Goal: Communication & Community: Answer question/provide support

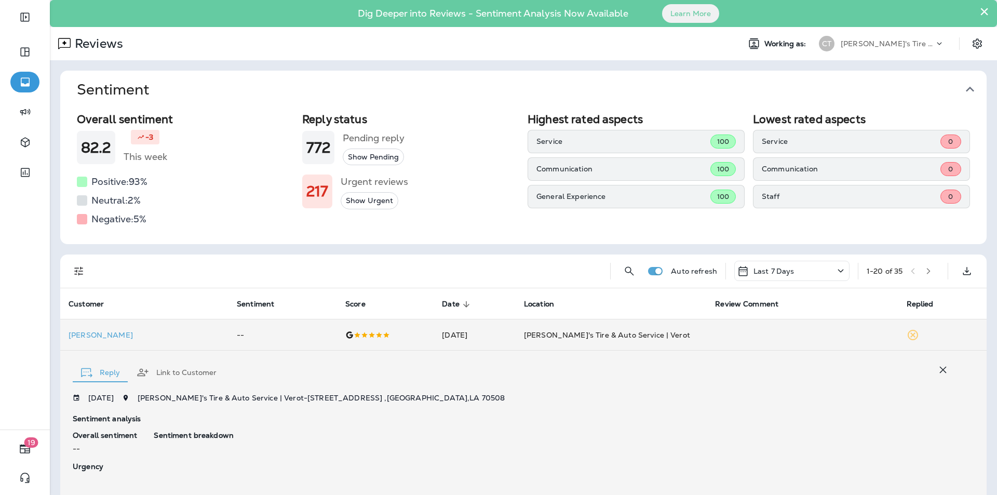
scroll to position [189, 0]
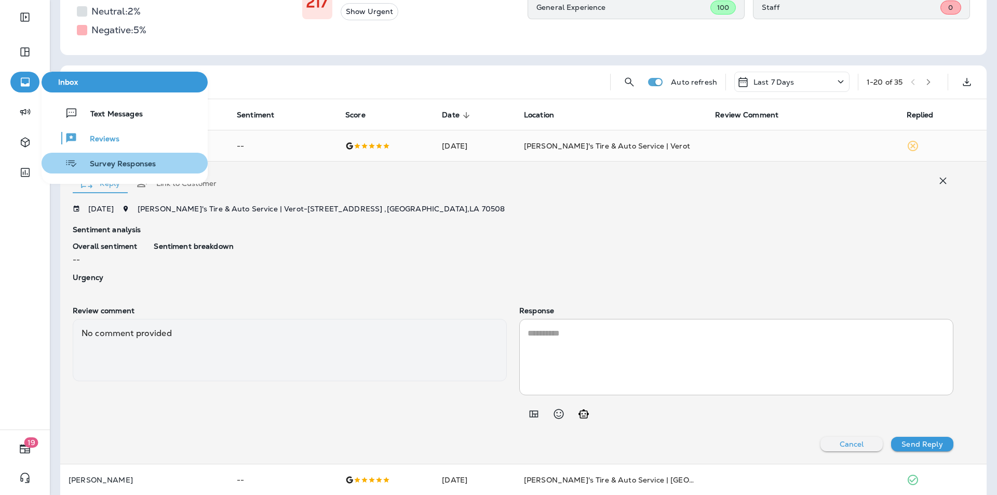
click at [109, 167] on span "Survey Responses" at bounding box center [116, 164] width 78 height 10
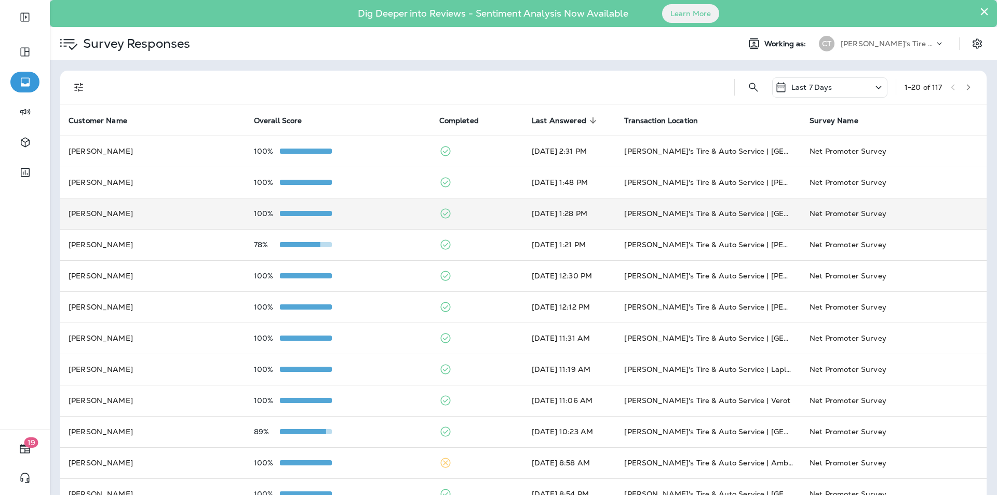
click at [375, 208] on td "100%" at bounding box center [338, 213] width 185 height 31
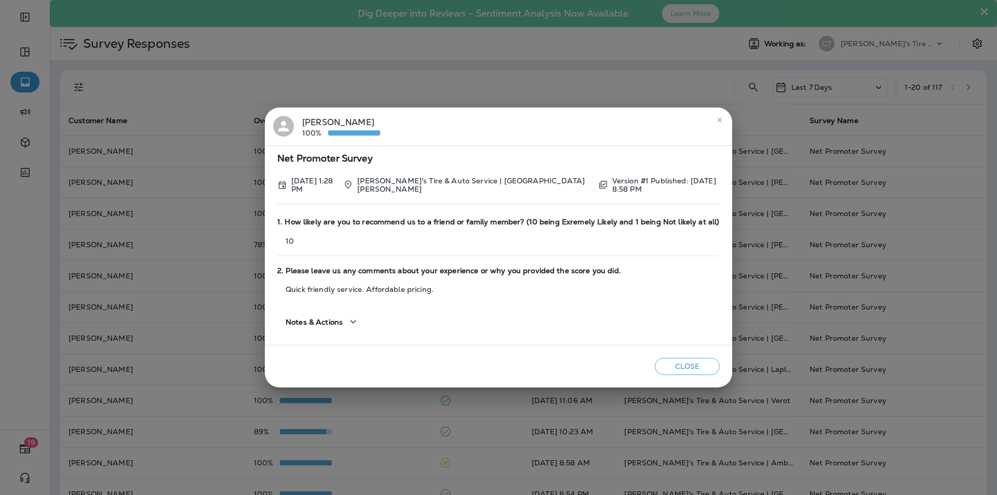
click at [717, 122] on icon "close" at bounding box center [719, 119] width 5 height 5
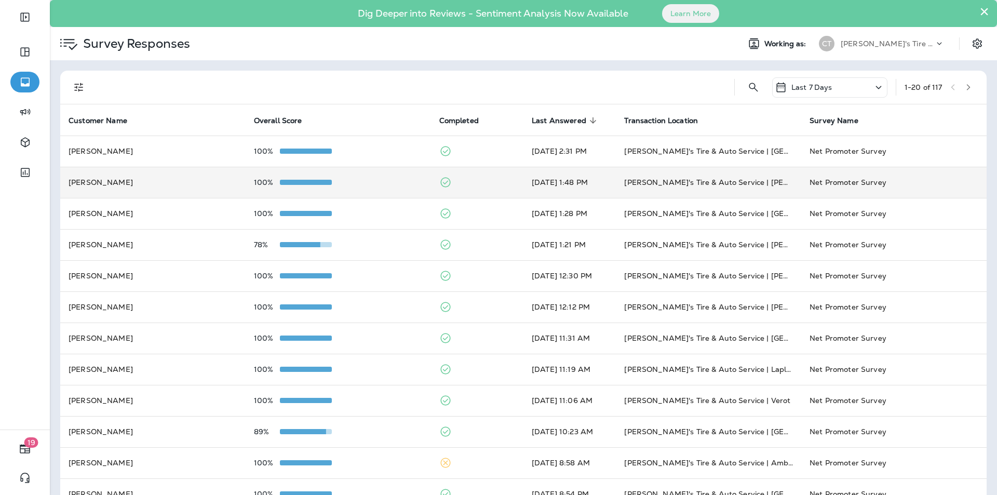
click at [395, 185] on div "100%" at bounding box center [338, 182] width 169 height 8
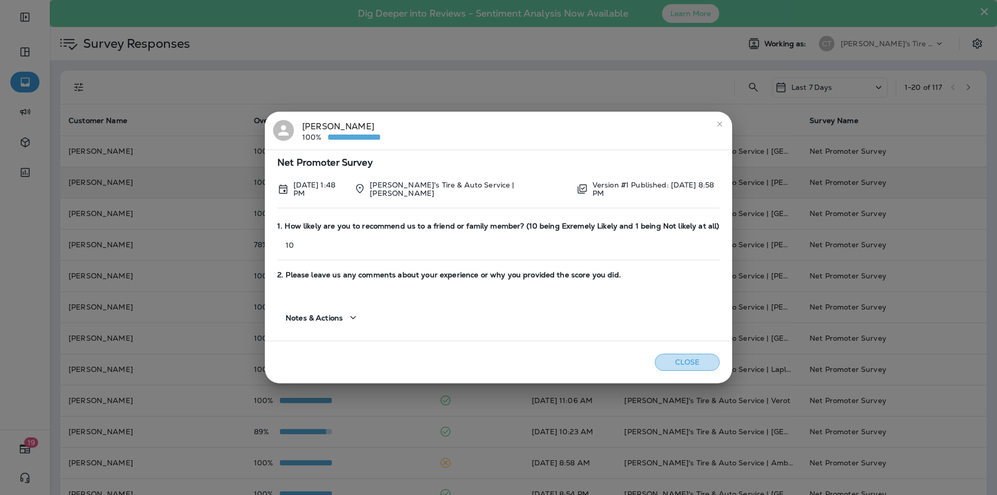
click at [703, 360] on button "Close" at bounding box center [687, 362] width 65 height 17
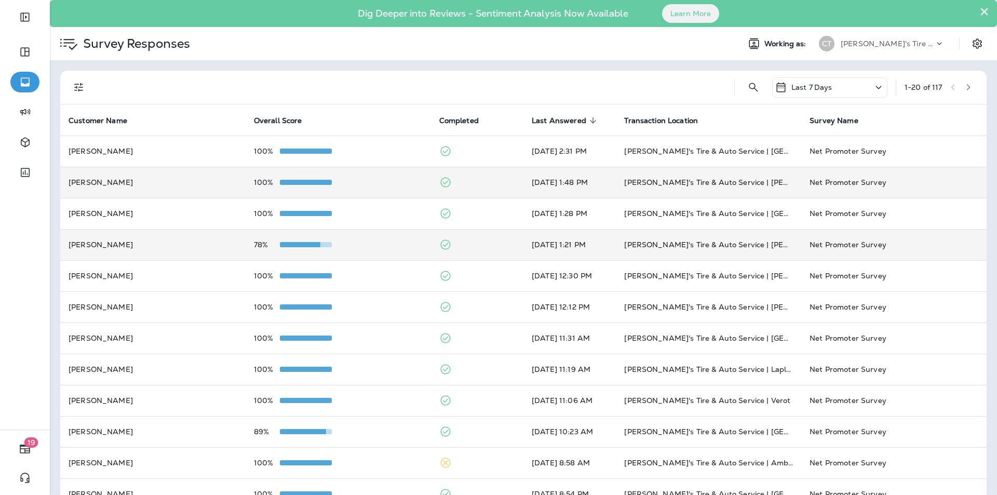
click at [390, 247] on div "78%" at bounding box center [338, 244] width 169 height 8
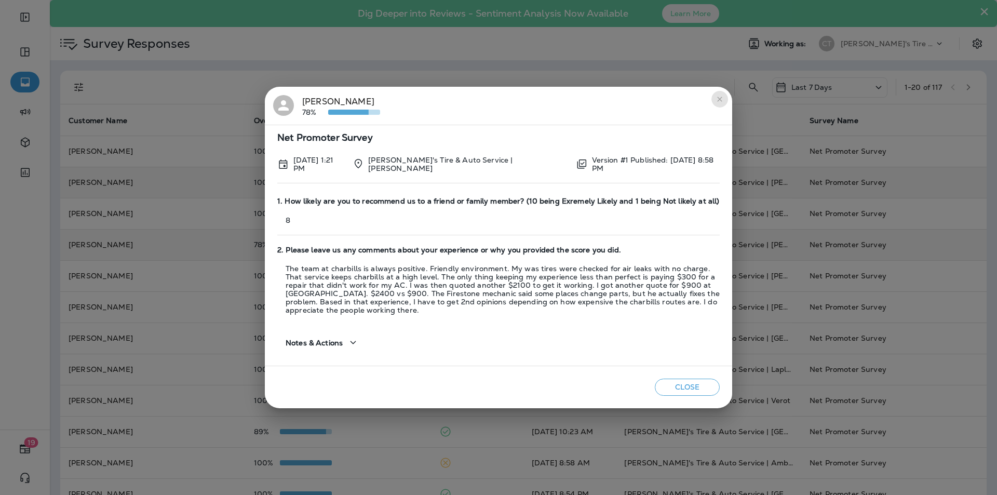
click at [721, 100] on icon "close" at bounding box center [720, 99] width 8 height 8
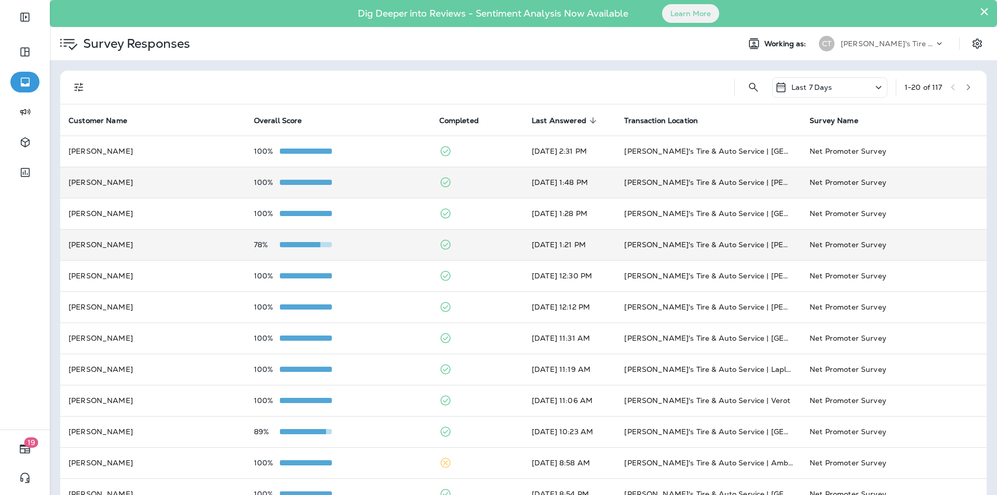
click at [393, 179] on div "100%" at bounding box center [338, 182] width 169 height 8
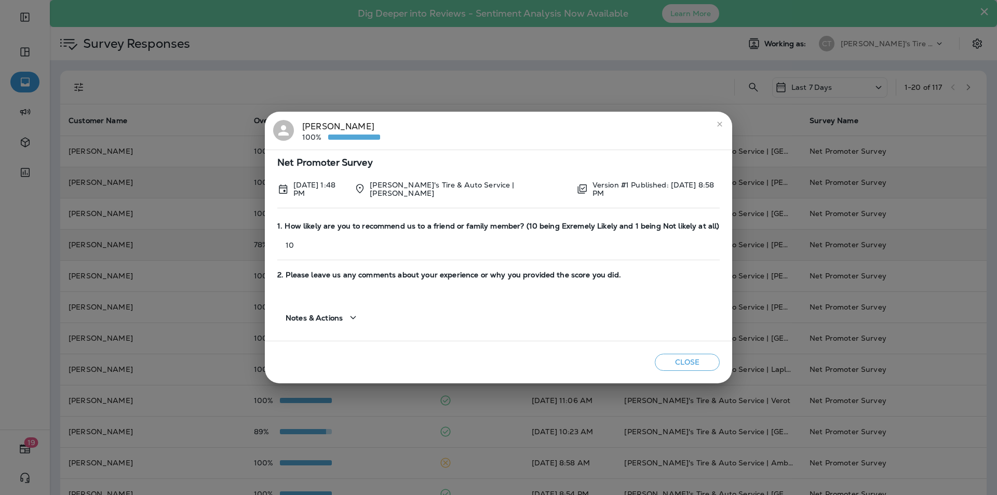
click at [717, 125] on icon "close" at bounding box center [719, 124] width 5 height 5
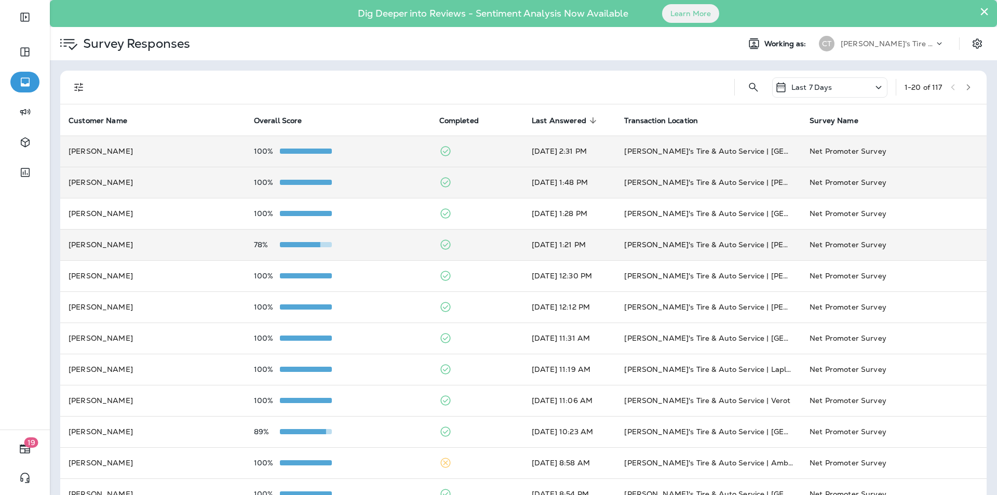
click at [379, 145] on td "100%" at bounding box center [338, 151] width 185 height 31
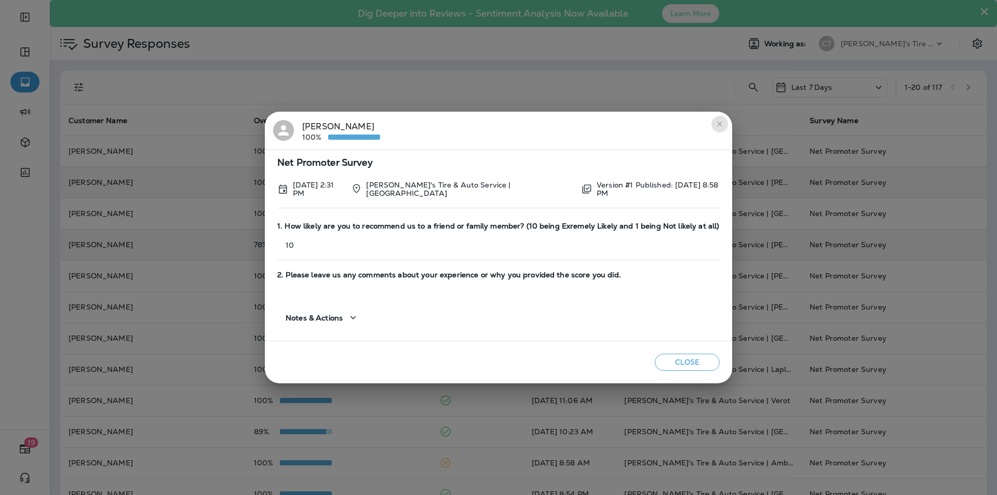
click at [719, 125] on icon "close" at bounding box center [720, 124] width 8 height 8
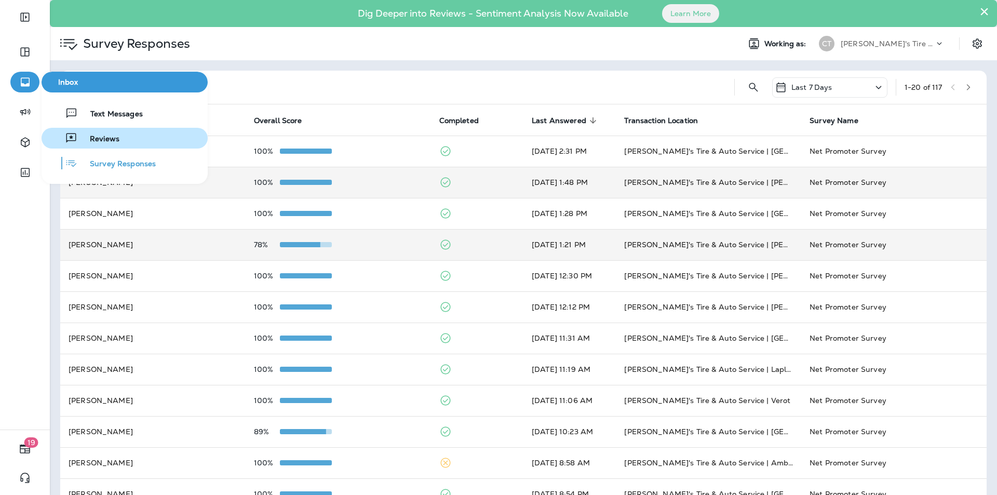
click at [104, 137] on span "Reviews" at bounding box center [98, 140] width 42 height 10
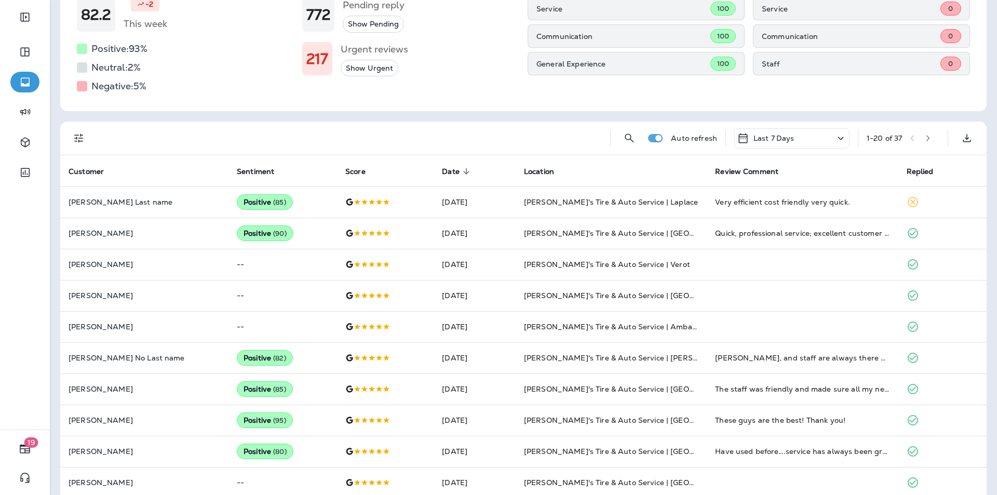
scroll to position [156, 0]
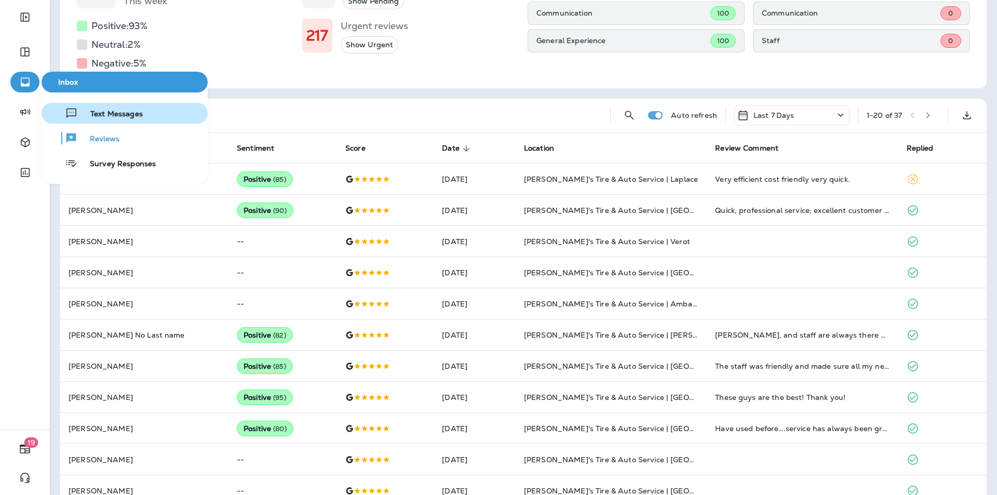
click at [92, 109] on div "Text Messages" at bounding box center [94, 113] width 97 height 12
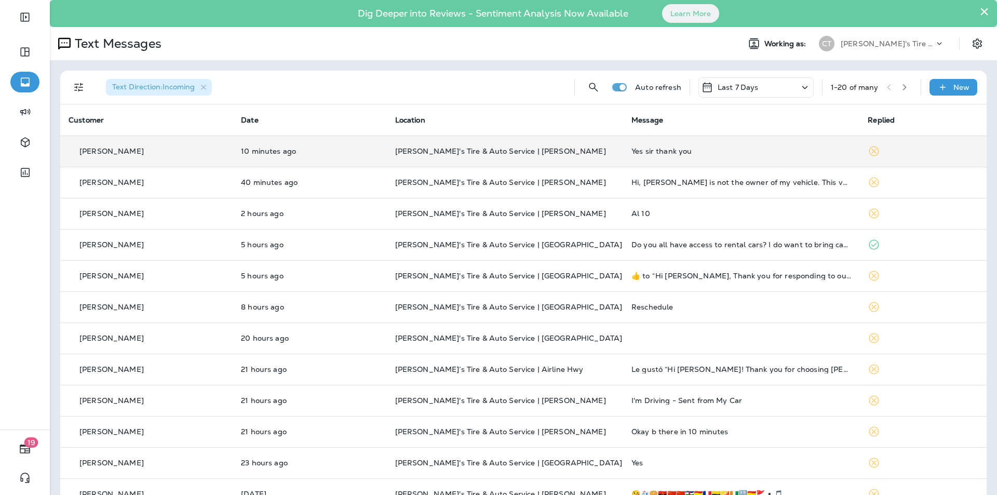
click at [575, 149] on p "[PERSON_NAME]'s Tire & Auto Service | [PERSON_NAME]" at bounding box center [505, 151] width 220 height 8
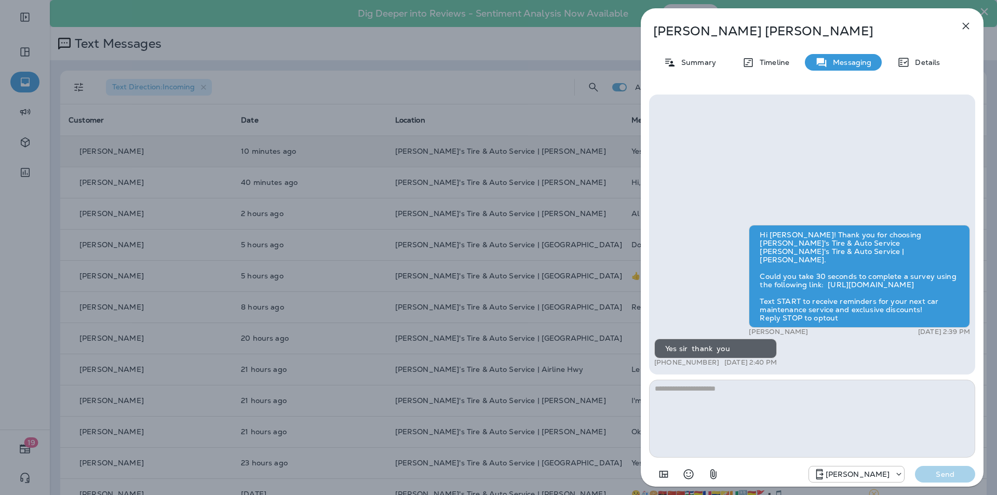
click at [967, 24] on icon "button" at bounding box center [966, 26] width 7 height 7
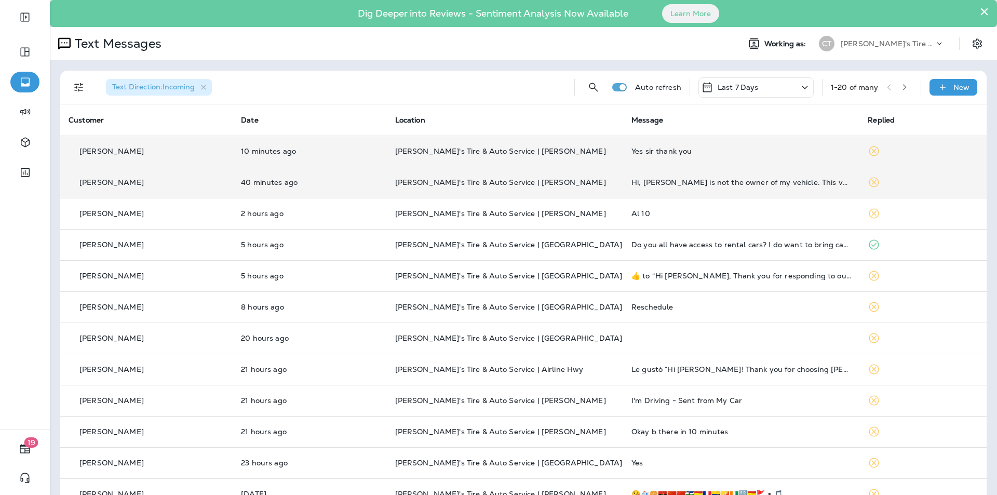
click at [582, 181] on p "[PERSON_NAME]'s Tire & Auto Service | [PERSON_NAME]" at bounding box center [505, 182] width 220 height 8
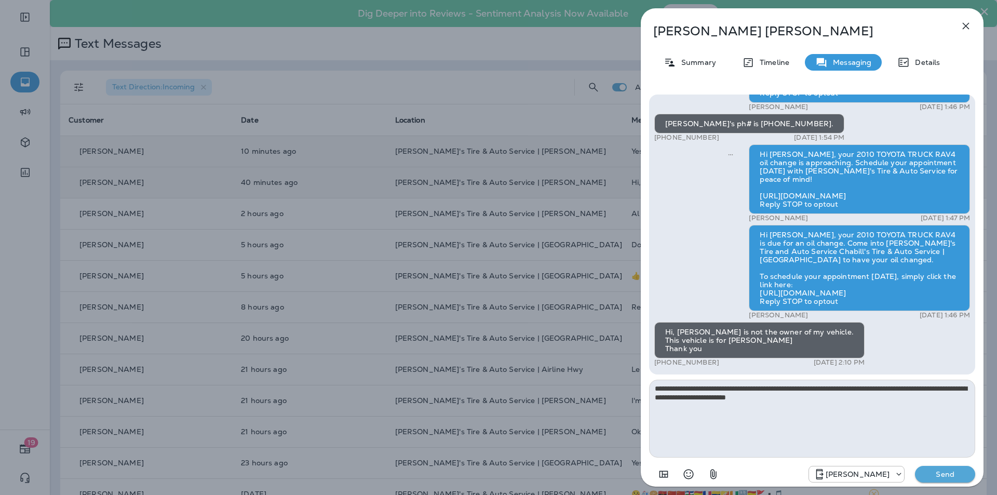
type textarea "**********"
click at [939, 467] on button "Send" at bounding box center [945, 474] width 60 height 17
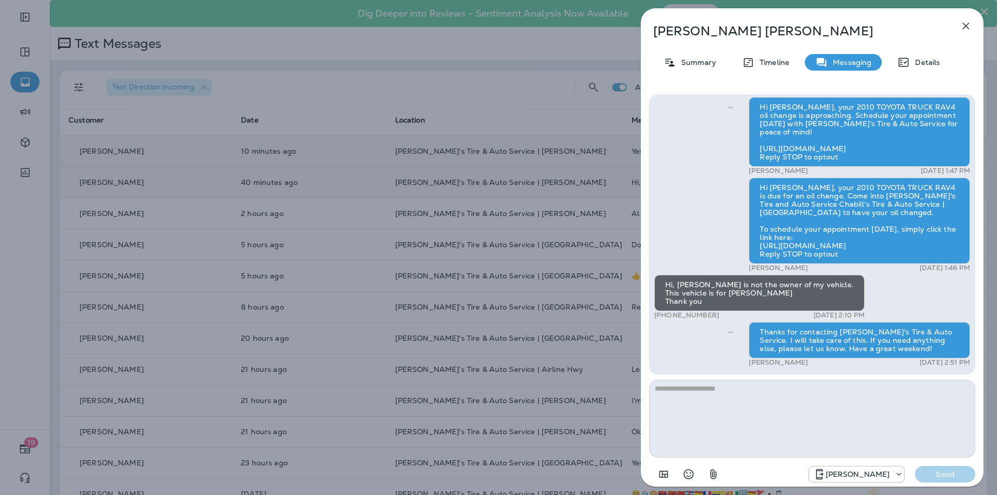
drag, startPoint x: 718, startPoint y: 315, endPoint x: 664, endPoint y: 312, distance: 54.6
click at [664, 312] on div "+1 (985) 803-0383 [DATE] 2:10 PM" at bounding box center [759, 315] width 210 height 8
copy p "[PHONE_NUMBER]"
drag, startPoint x: 690, startPoint y: 59, endPoint x: 703, endPoint y: 68, distance: 15.3
click at [690, 59] on p "Summary" at bounding box center [696, 62] width 40 height 8
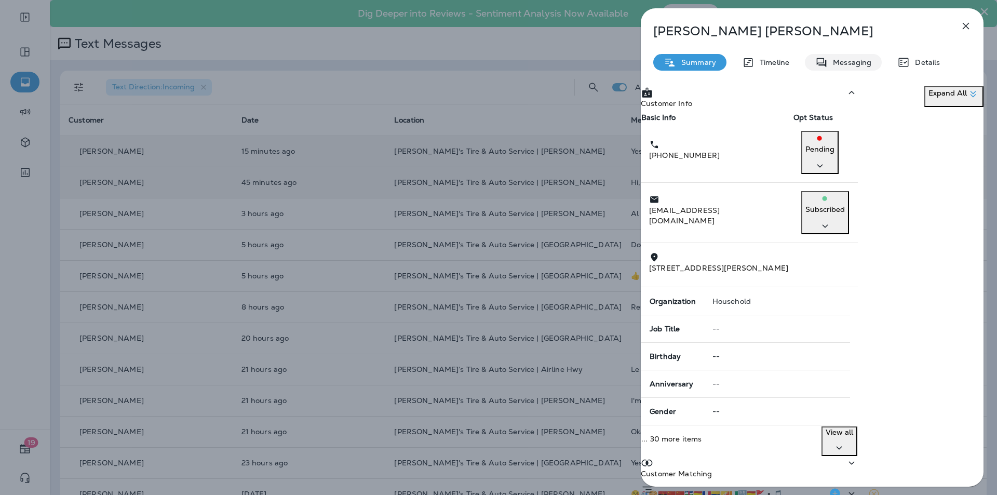
click at [849, 61] on p "Messaging" at bounding box center [850, 62] width 44 height 8
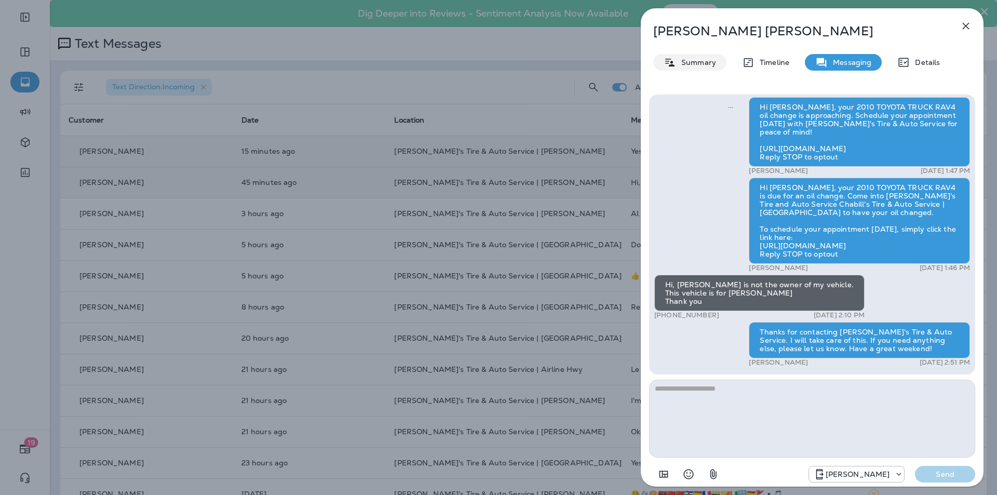
click at [689, 62] on p "Summary" at bounding box center [696, 62] width 40 height 8
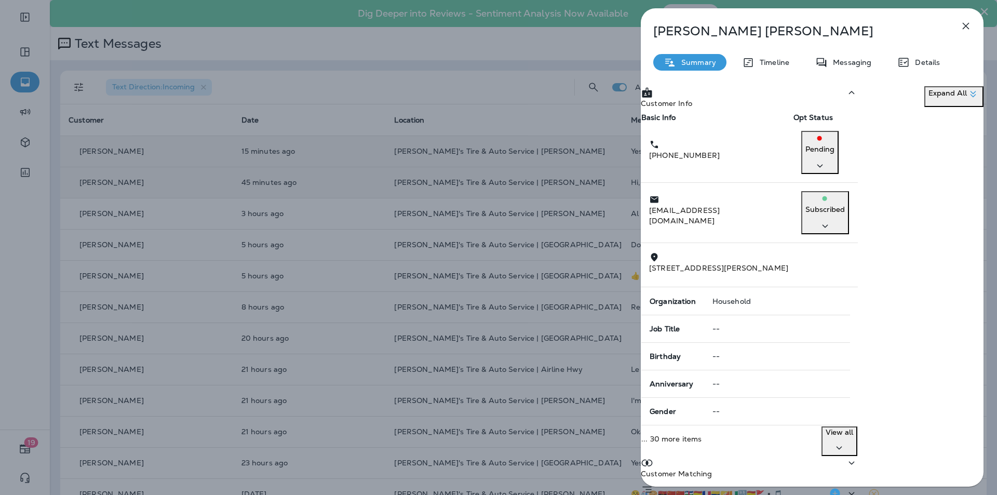
scroll to position [95, 0]
click at [817, 456] on div "Customer Matching" at bounding box center [749, 469] width 217 height 26
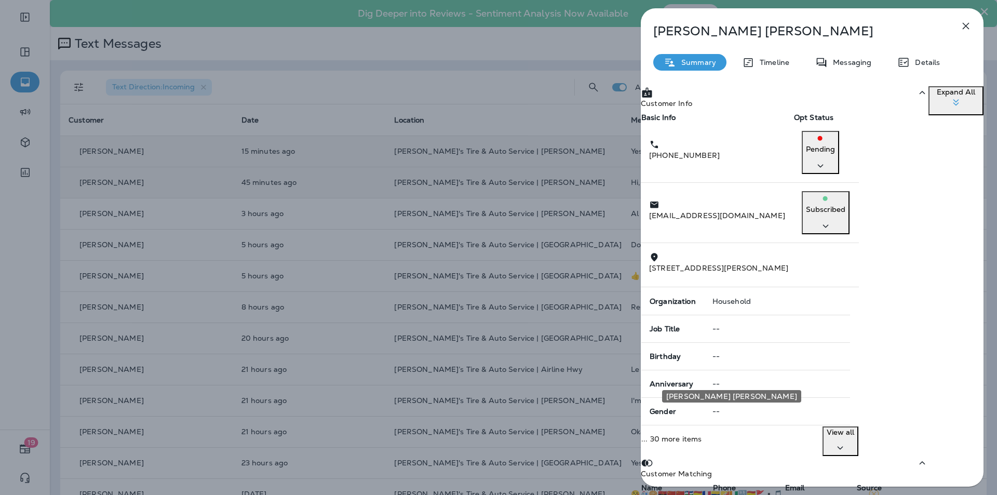
click at [708, 494] on p "[PERSON_NAME]" at bounding box center [676, 502] width 71 height 8
click at [653, 460] on icon at bounding box center [647, 463] width 11 height 7
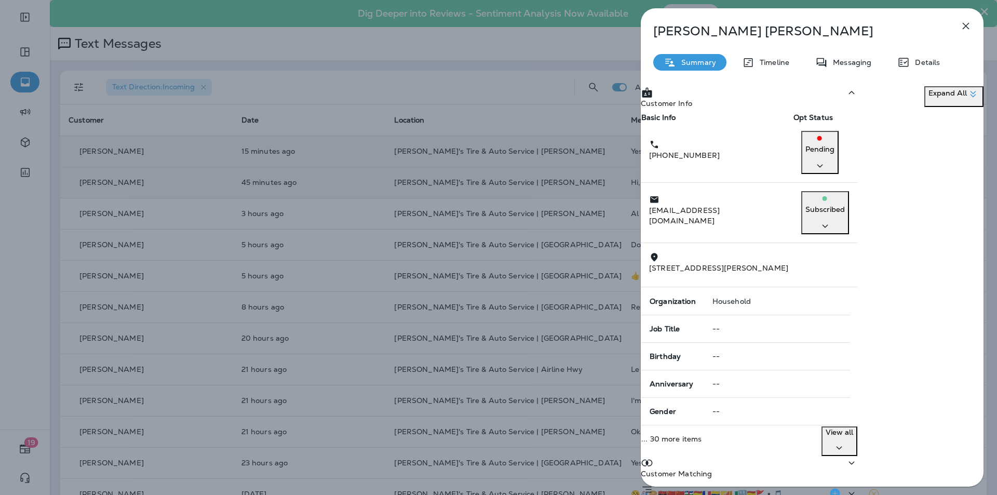
scroll to position [0, 0]
click at [926, 66] on p "Details" at bounding box center [925, 62] width 30 height 8
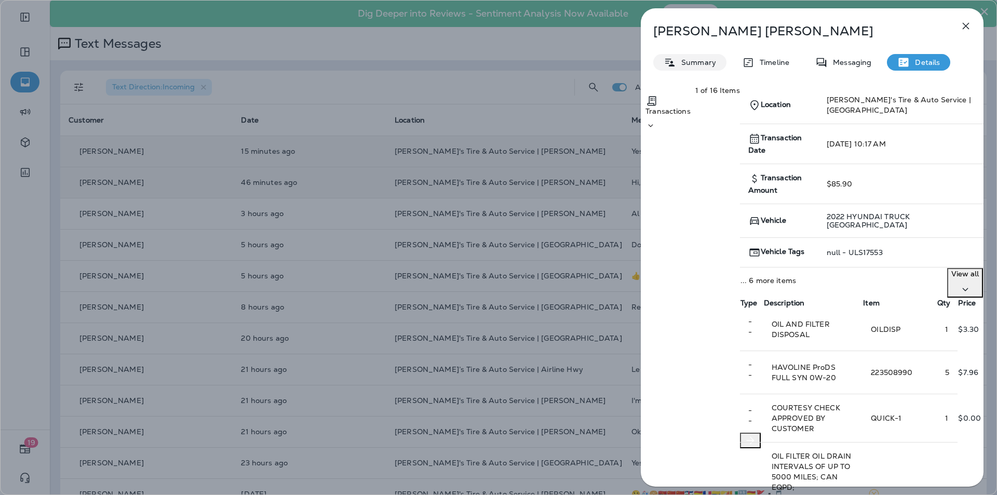
click at [691, 58] on p "Summary" at bounding box center [696, 62] width 40 height 8
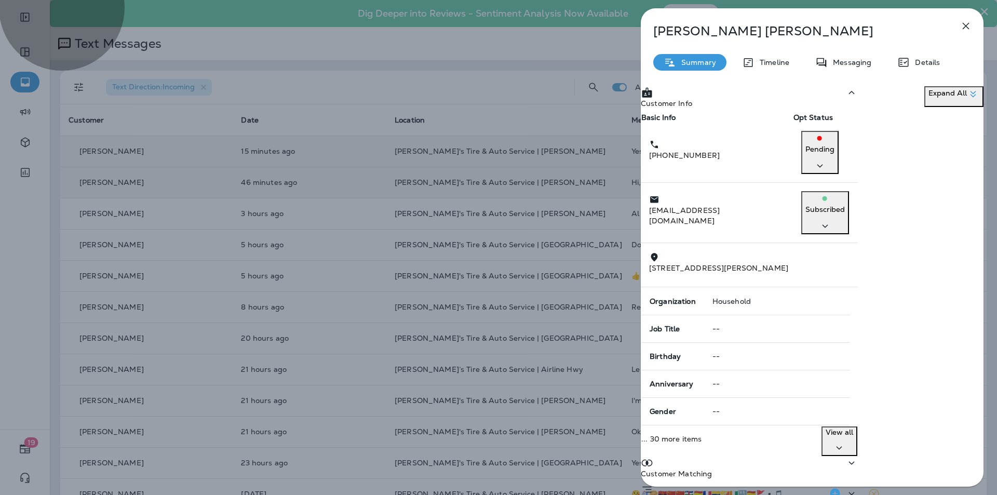
click at [826, 163] on icon "button" at bounding box center [820, 165] width 12 height 13
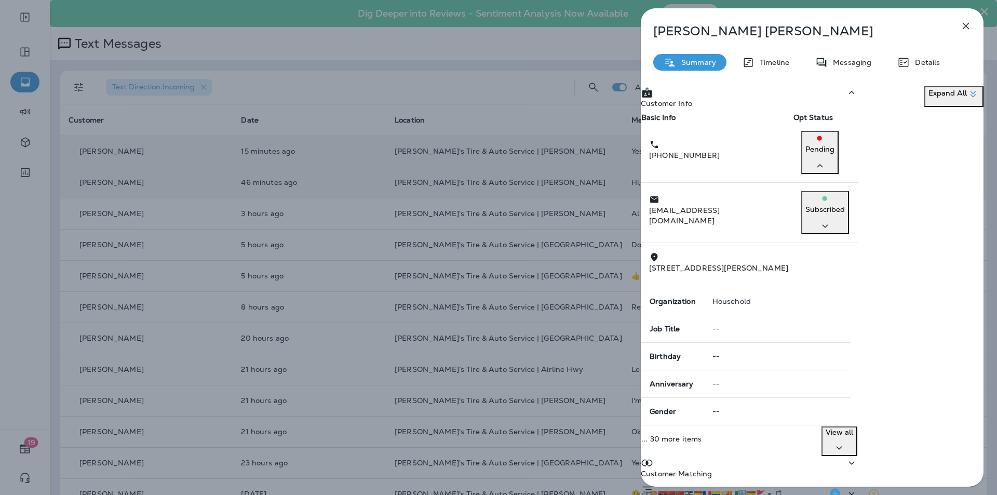
click at [858, 123] on th "Opt Status" at bounding box center [825, 118] width 65 height 10
click at [793, 173] on td "[PHONE_NUMBER]" at bounding box center [717, 153] width 152 height 60
click at [831, 294] on tbody "Organization Household Job Title -- Birthday -- Anniversary -- Gender --" at bounding box center [745, 357] width 209 height 138
click at [788, 263] on span "[STREET_ADDRESS][PERSON_NAME]" at bounding box center [718, 267] width 139 height 9
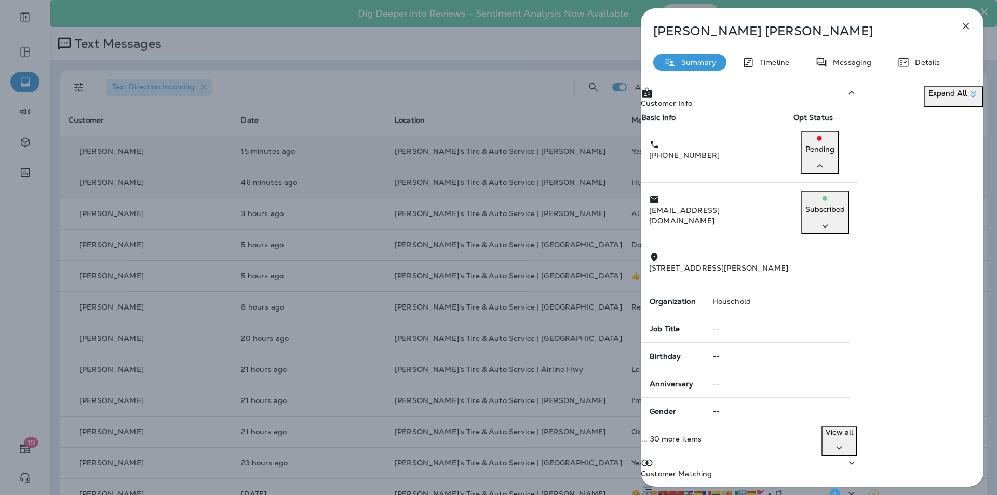
click at [807, 456] on div "Customer Matching" at bounding box center [749, 469] width 217 height 26
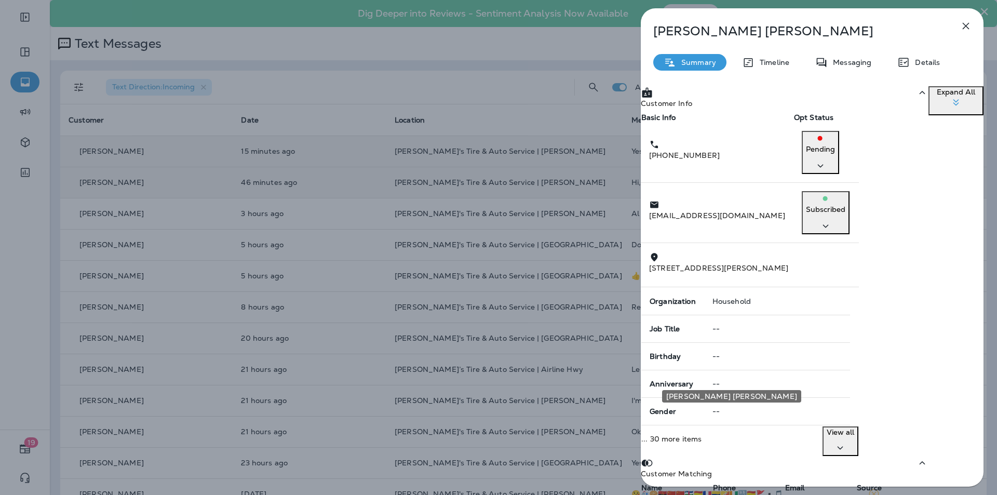
click at [712, 494] on p "[PERSON_NAME]" at bounding box center [676, 502] width 71 height 8
drag, startPoint x: 715, startPoint y: 377, endPoint x: 935, endPoint y: 245, distance: 256.7
click at [851, 370] on td "--" at bounding box center [777, 384] width 146 height 28
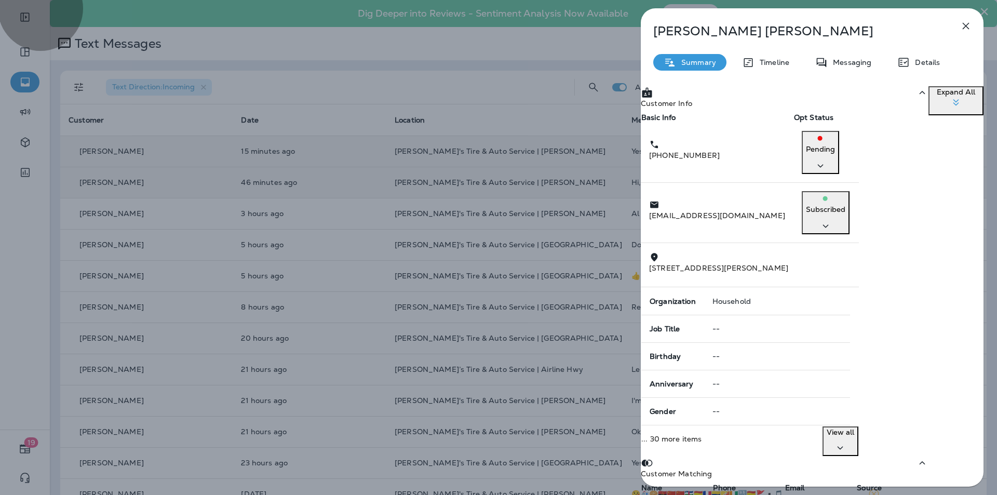
click at [843, 447] on icon "button" at bounding box center [841, 448] width 6 height 3
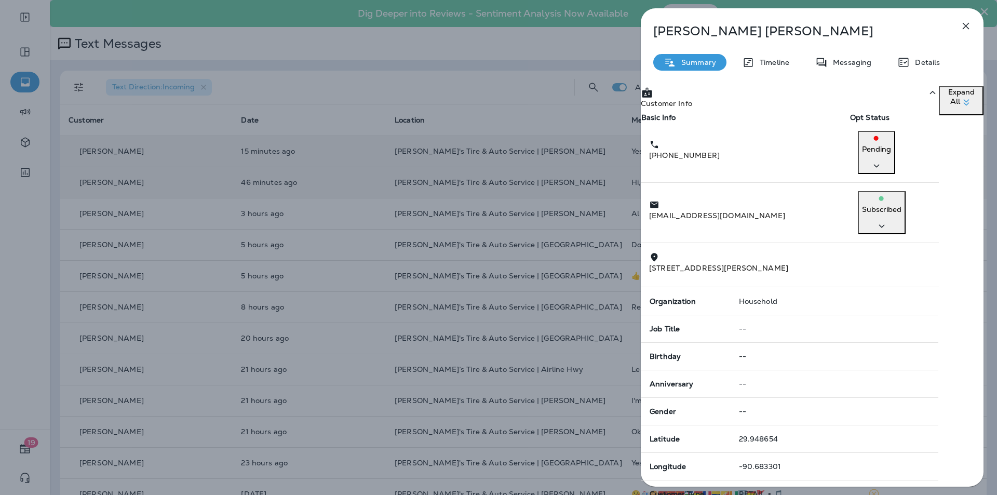
scroll to position [0, 0]
click at [970, 24] on icon "button" at bounding box center [966, 26] width 12 height 12
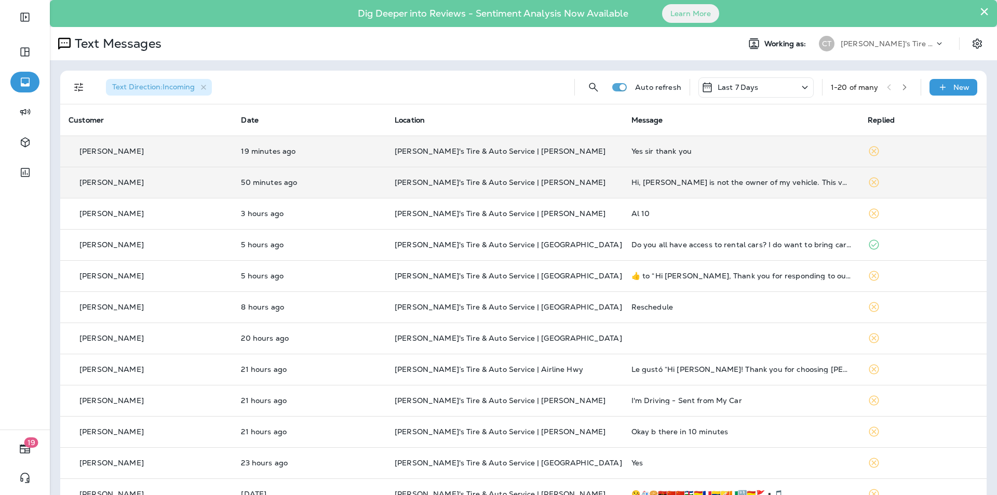
click at [590, 177] on td "[PERSON_NAME]'s Tire & Auto Service | [PERSON_NAME]" at bounding box center [504, 182] width 237 height 31
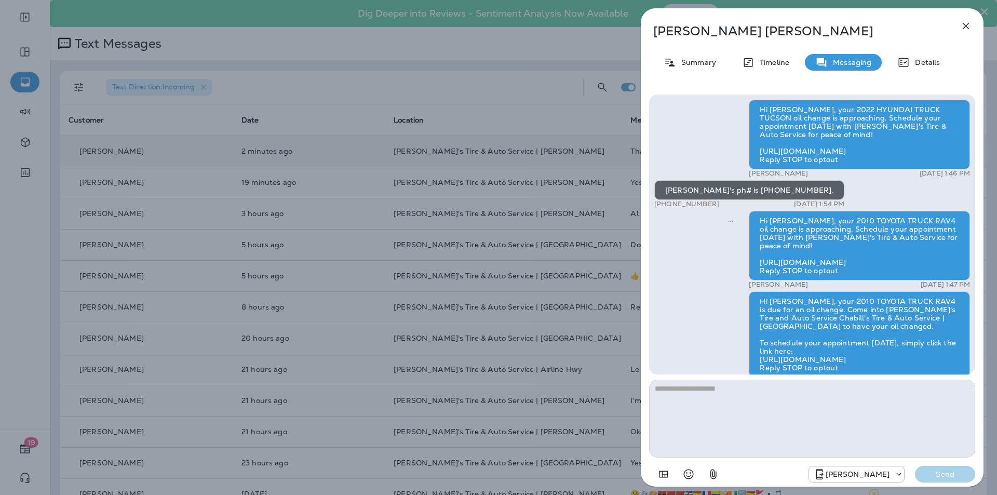
scroll to position [-178, 0]
click at [963, 26] on icon "button" at bounding box center [966, 26] width 12 height 12
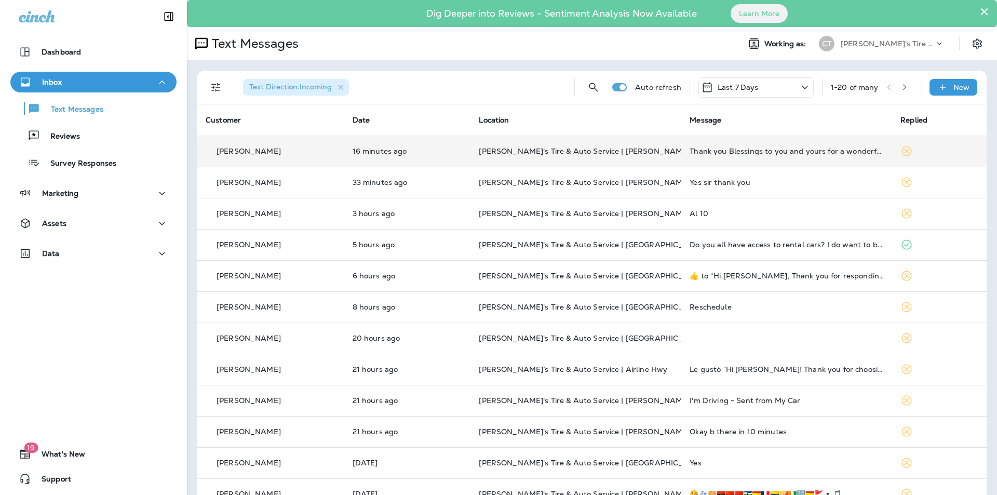
click at [274, 149] on p "[PERSON_NAME]" at bounding box center [249, 151] width 64 height 8
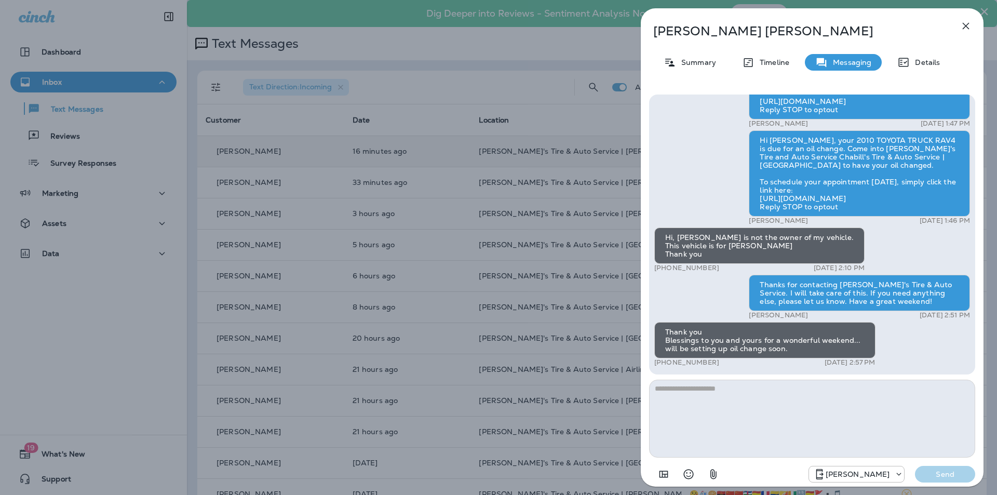
click at [709, 31] on p "Jeremy Whittemore" at bounding box center [795, 31] width 284 height 15
click at [696, 63] on p "Summary" at bounding box center [696, 62] width 40 height 8
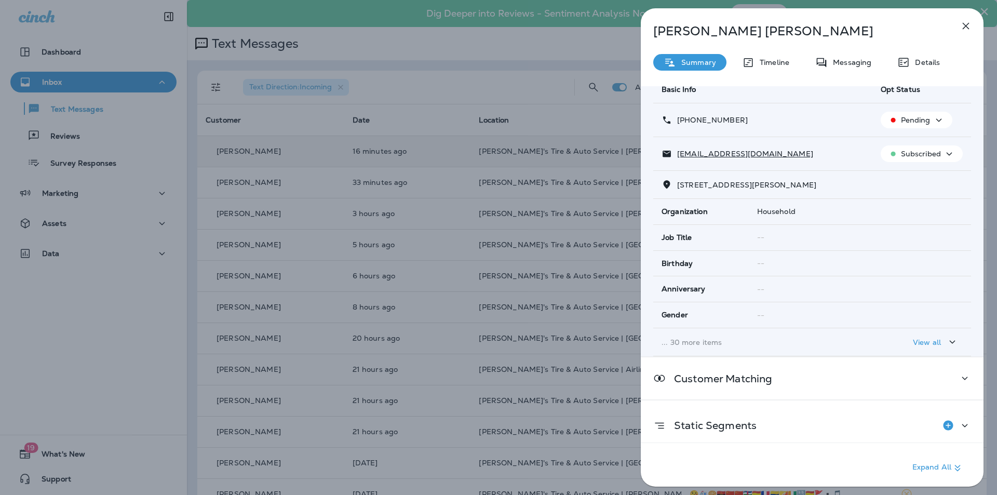
scroll to position [95, 0]
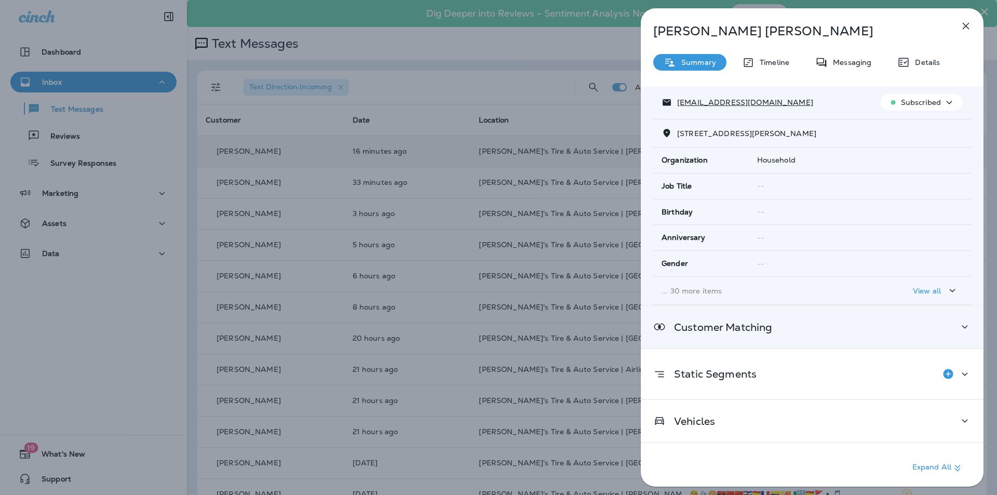
click at [830, 329] on div "Customer Matching" at bounding box center [812, 326] width 318 height 13
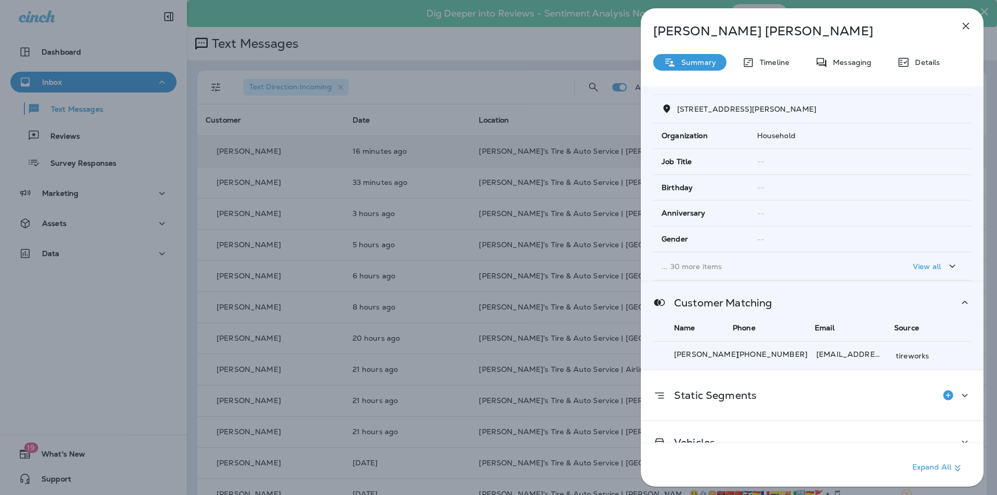
scroll to position [141, 0]
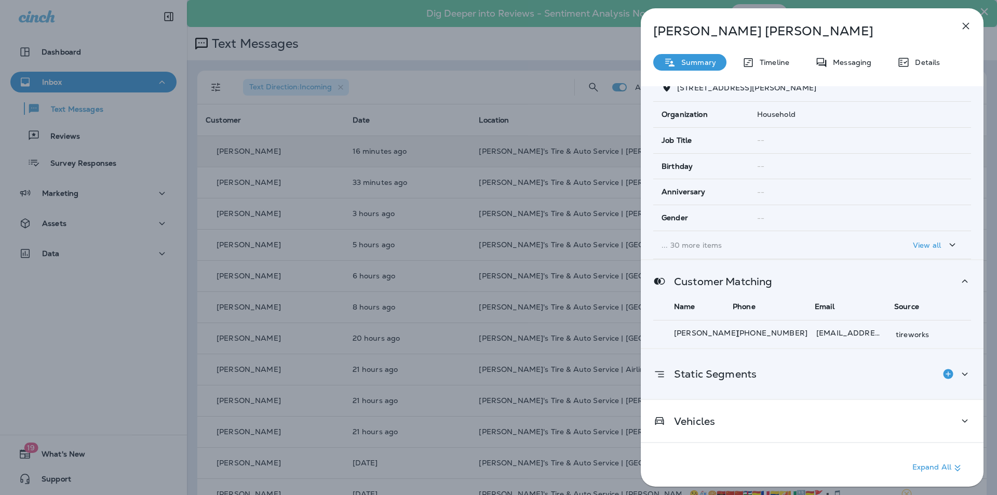
click at [774, 376] on div "Static Segments" at bounding box center [812, 374] width 318 height 21
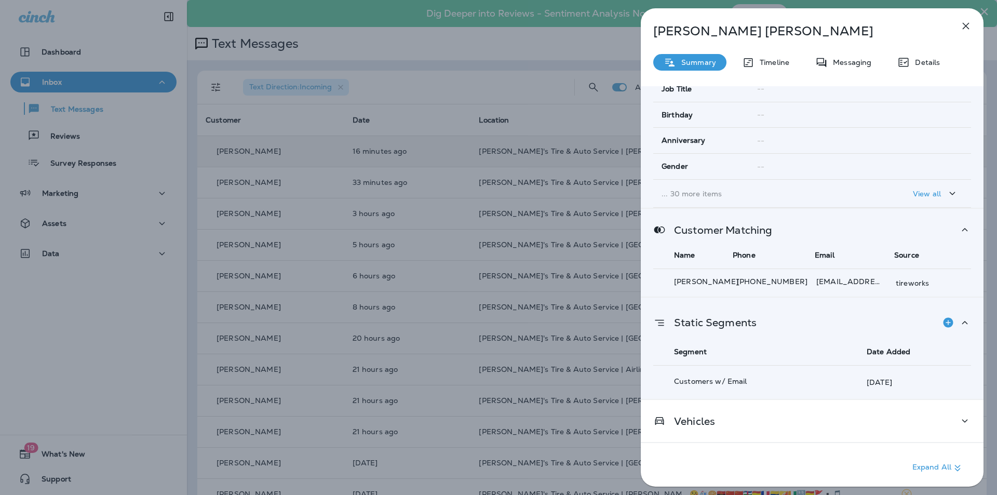
scroll to position [0, 0]
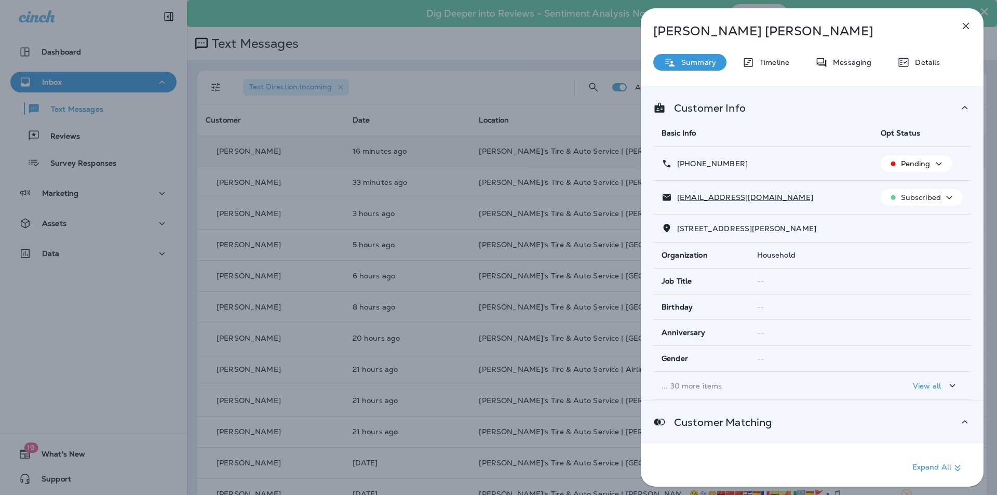
click at [965, 28] on icon "button" at bounding box center [966, 26] width 12 height 12
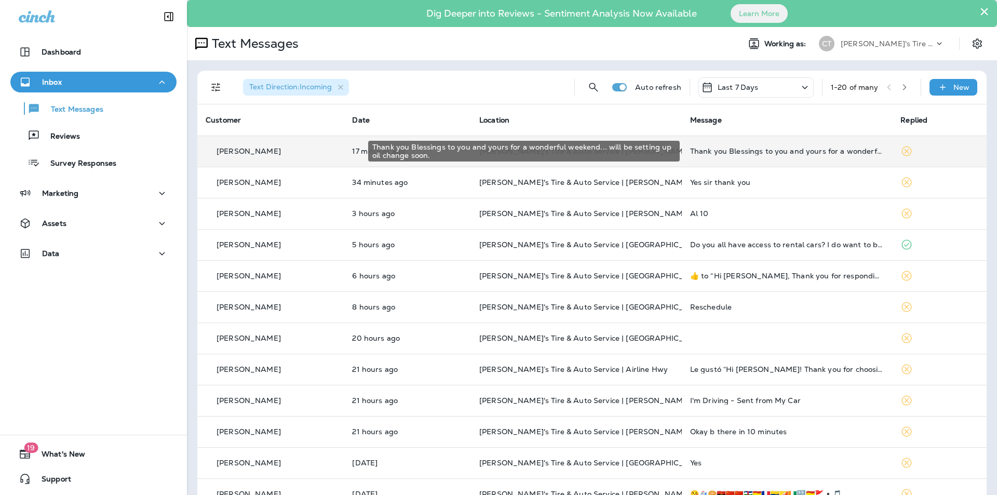
click at [776, 149] on div "Thank you Blessings to you and yours for a wonderful weekend... will be setting…" at bounding box center [787, 151] width 194 height 8
